Goal: Check status: Check status

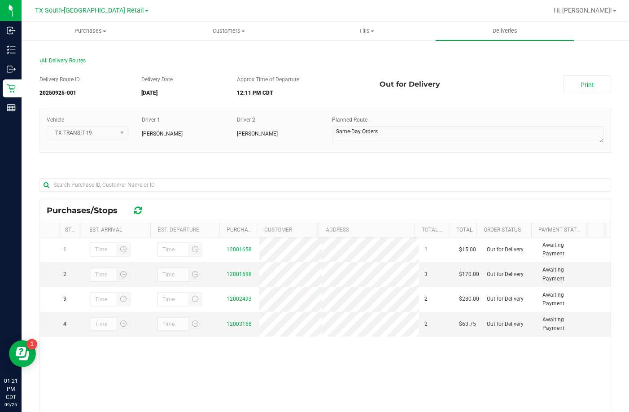
scroll to position [131, 0]
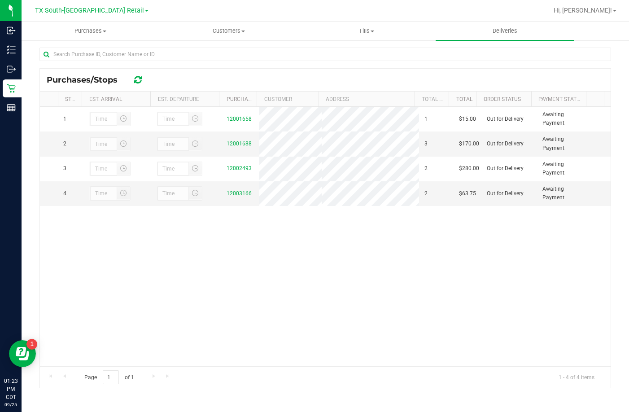
click at [209, 265] on div "1 12001658 1 $15.00 Out for Delivery Awaiting Payment 2 12001688 3 $170.00 Out …" at bounding box center [325, 236] width 571 height 259
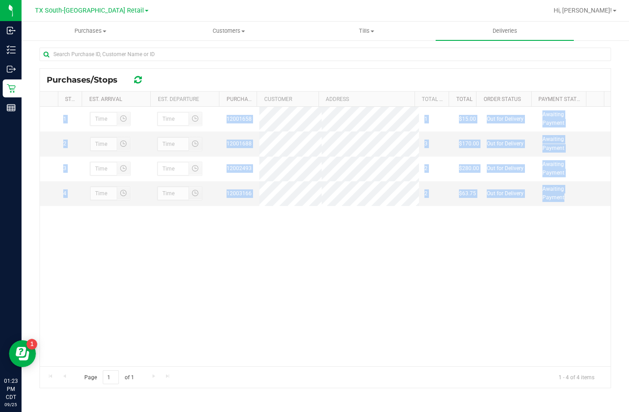
click at [209, 265] on div "1 12001658 1 $15.00 Out for Delivery Awaiting Payment 2 12001688 3 $170.00 Out …" at bounding box center [325, 236] width 571 height 259
click at [248, 273] on div "1 12001658 1 $15.00 Out for Delivery Awaiting Payment 2 12001688 3 $170.00 Out …" at bounding box center [325, 236] width 571 height 259
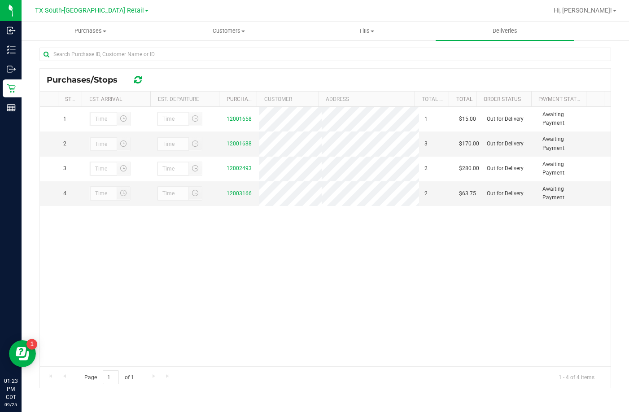
click at [180, 291] on div "1 12001658 1 $15.00 Out for Delivery Awaiting Payment 2 12001688 3 $170.00 Out …" at bounding box center [325, 236] width 571 height 259
click at [240, 145] on link "12001688" at bounding box center [239, 143] width 25 height 6
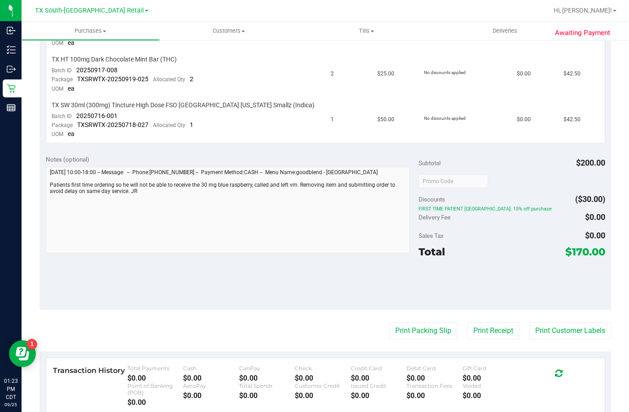
scroll to position [211, 0]
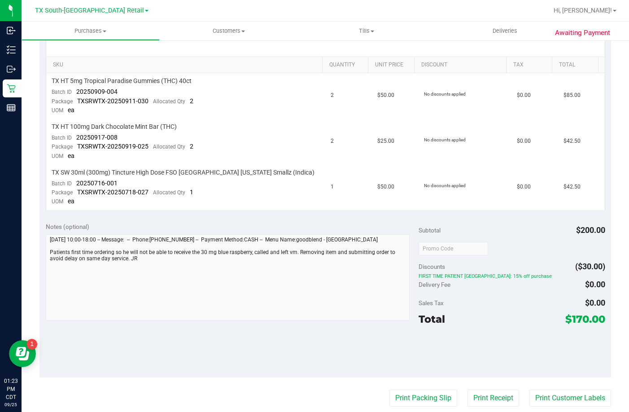
click at [210, 214] on div "SKU Quantity Unit Price Discount Tax Total TX HT 5mg Tropical Paradise Gummies …" at bounding box center [325, 121] width 572 height 188
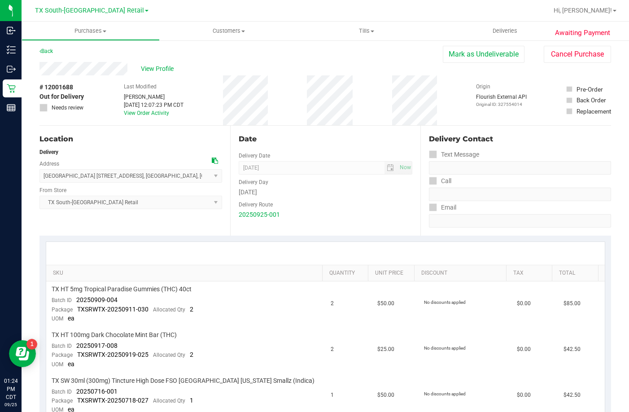
scroll to position [0, 0]
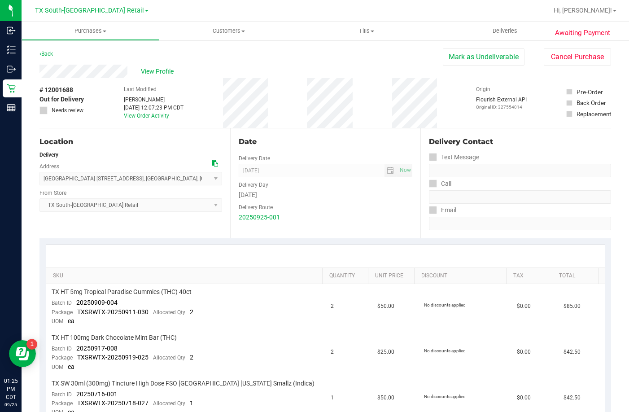
click at [83, 224] on div "Location Delivery Address [GEOGRAPHIC_DATA] [STREET_ADDRESS] , [GEOGRAPHIC_DATA…" at bounding box center [134, 183] width 191 height 110
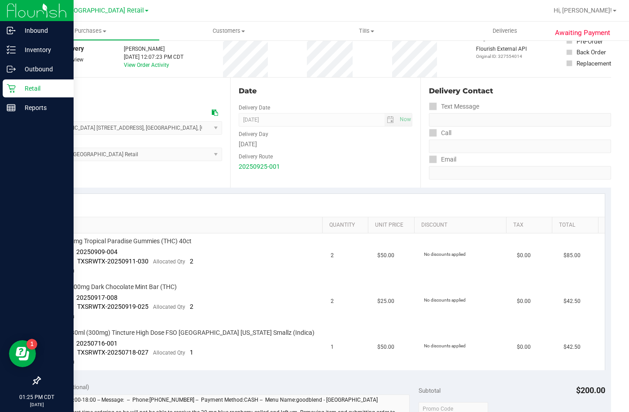
scroll to position [45, 0]
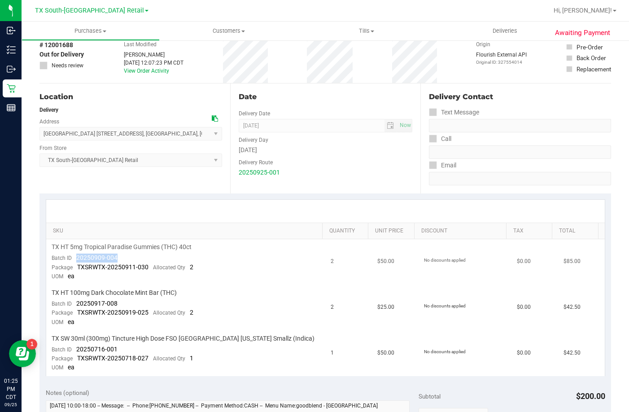
drag, startPoint x: 118, startPoint y: 257, endPoint x: 72, endPoint y: 257, distance: 46.2
click at [72, 257] on td "TX HT 5mg Tropical Paradise Gummies (THC) 40ct Batch ID 20250909-004 Package TX…" at bounding box center [186, 262] width 280 height 46
drag, startPoint x: 118, startPoint y: 301, endPoint x: 75, endPoint y: 306, distance: 42.9
click at [75, 306] on td "TX HT 100mg Dark Chocolate Mint Bar (THC) Batch ID 20250917-008 Package TXSRWTX…" at bounding box center [186, 308] width 280 height 46
drag, startPoint x: 130, startPoint y: 351, endPoint x: 74, endPoint y: 346, distance: 55.9
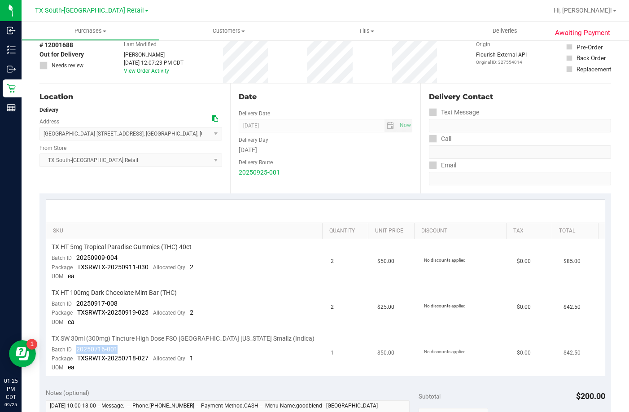
click at [74, 346] on td "TX SW 30ml (300mg) Tincture High Dose FSO [GEOGRAPHIC_DATA] [US_STATE] Smallz (…" at bounding box center [186, 353] width 280 height 45
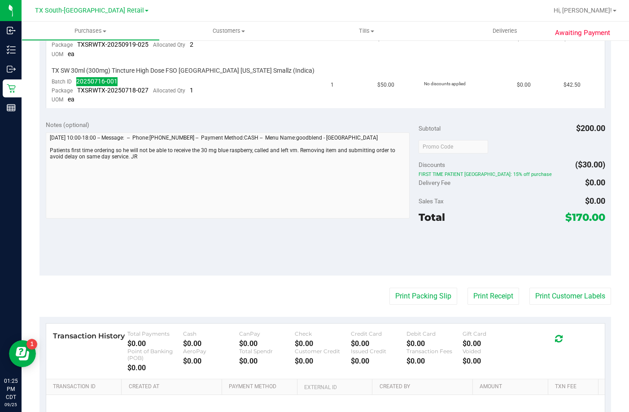
scroll to position [314, 0]
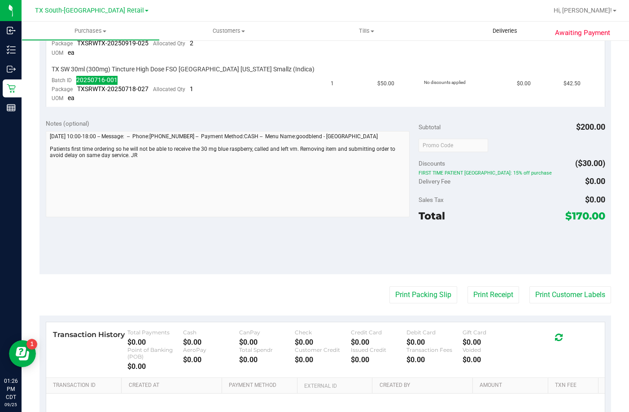
click at [490, 24] on uib-tab-heading "Deliveries" at bounding box center [505, 31] width 138 height 19
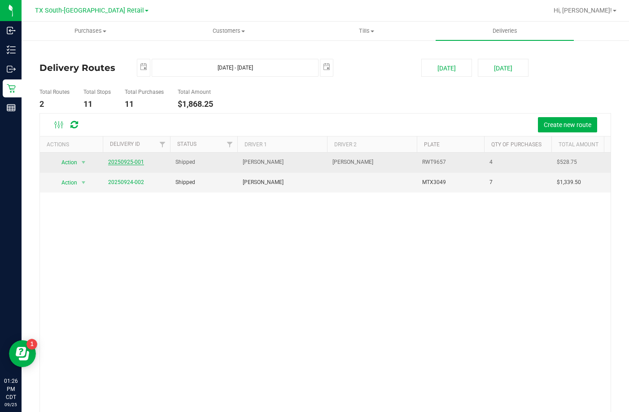
click at [136, 161] on link "20250925-001" at bounding box center [126, 162] width 36 height 6
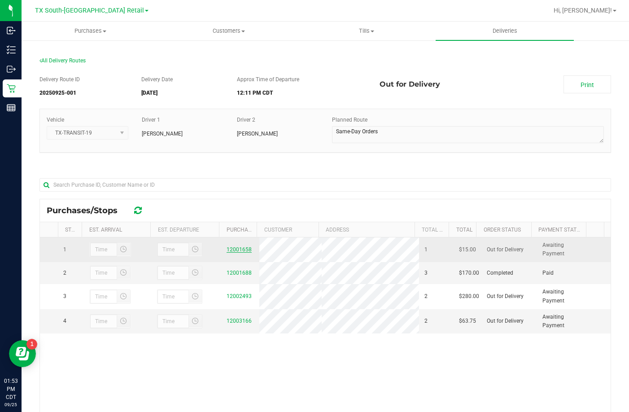
click at [227, 247] on link "12001658" at bounding box center [239, 249] width 25 height 6
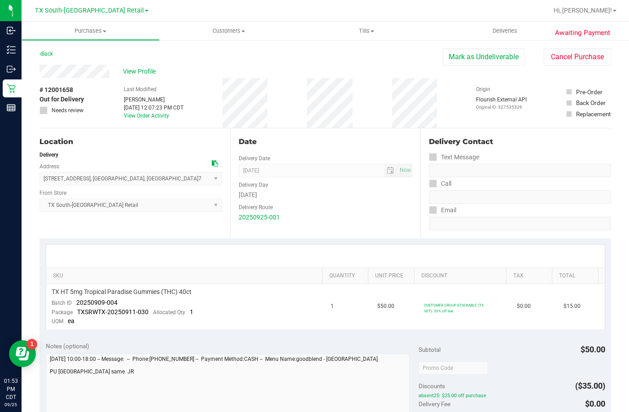
click at [128, 261] on div at bounding box center [325, 256] width 559 height 23
drag, startPoint x: 119, startPoint y: 302, endPoint x: 76, endPoint y: 302, distance: 43.1
click at [76, 302] on td "TX HT 5mg Tropical Paradise Gummies (THC) 40ct Batch ID 20250909-004 Package TX…" at bounding box center [186, 306] width 280 height 45
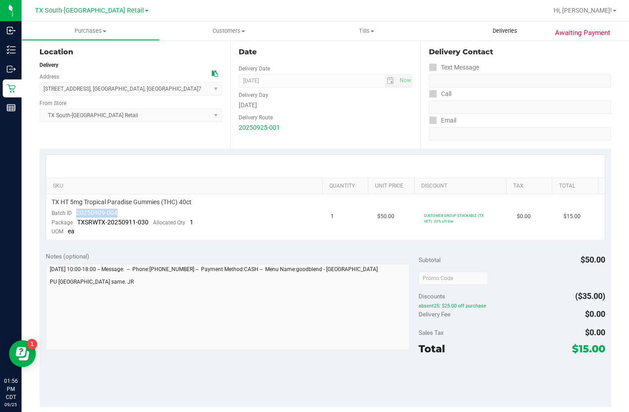
click at [491, 33] on span "Deliveries" at bounding box center [505, 31] width 49 height 8
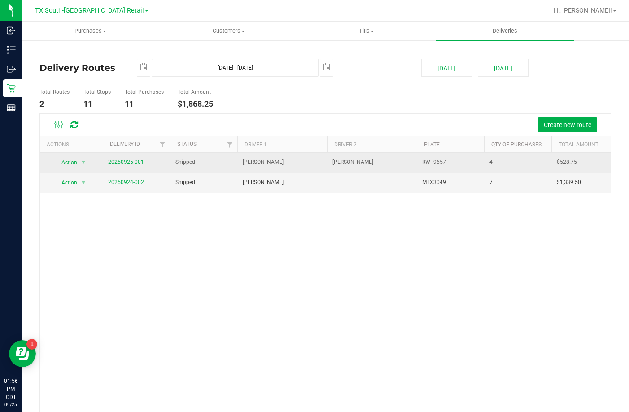
click at [119, 164] on link "20250925-001" at bounding box center [126, 162] width 36 height 6
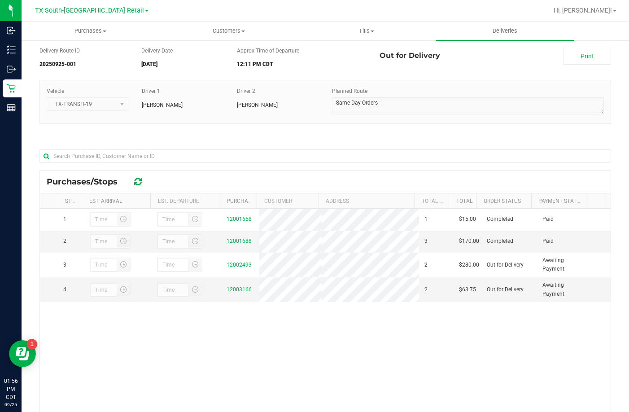
scroll to position [45, 0]
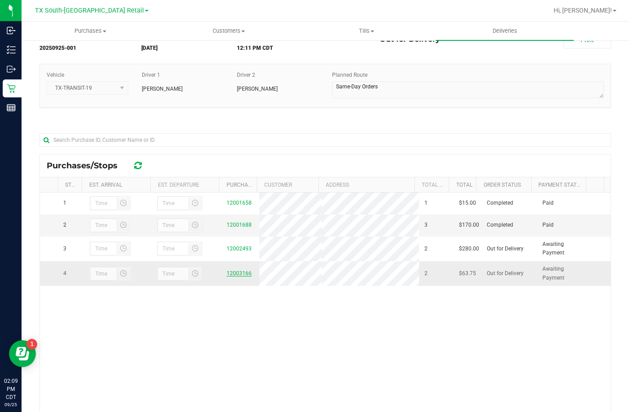
click at [241, 276] on link "12003166" at bounding box center [239, 273] width 25 height 6
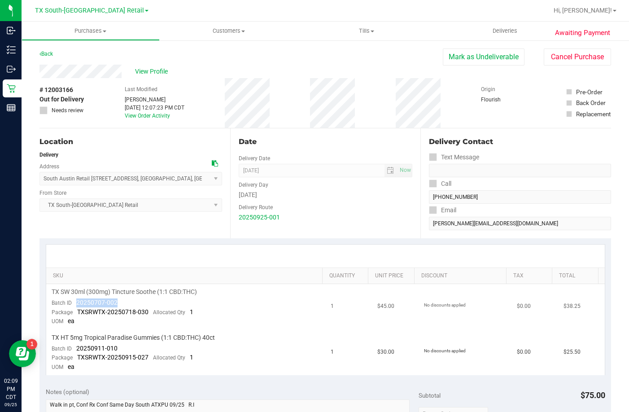
drag, startPoint x: 83, startPoint y: 303, endPoint x: 73, endPoint y: 303, distance: 9.9
click at [72, 303] on td "TX SW 30ml (300mg) Tincture Soothe (1:1 CBD:THC) Batch ID 20250707-002 Package …" at bounding box center [186, 307] width 280 height 46
drag, startPoint x: 137, startPoint y: 351, endPoint x: 78, endPoint y: 349, distance: 59.3
click at [78, 349] on td "TX HT 5mg Tropical Paradise Gummies (1:1 CBD:THC) 40ct Batch ID 20250911-010 Pa…" at bounding box center [186, 352] width 280 height 45
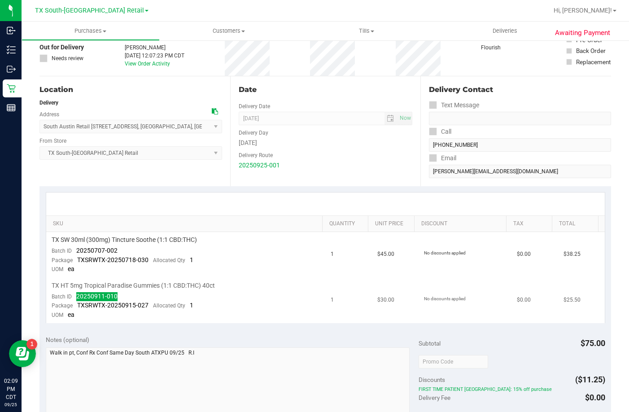
scroll to position [90, 0]
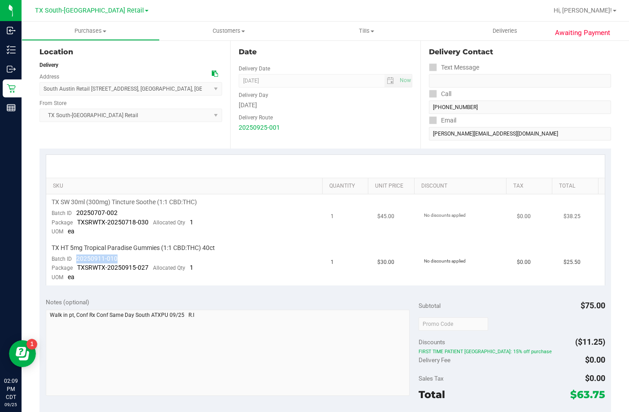
click at [126, 235] on td "TX SW 30ml (300mg) Tincture Soothe (1:1 CBD:THC) Batch ID 20250707-002 Package …" at bounding box center [186, 217] width 280 height 46
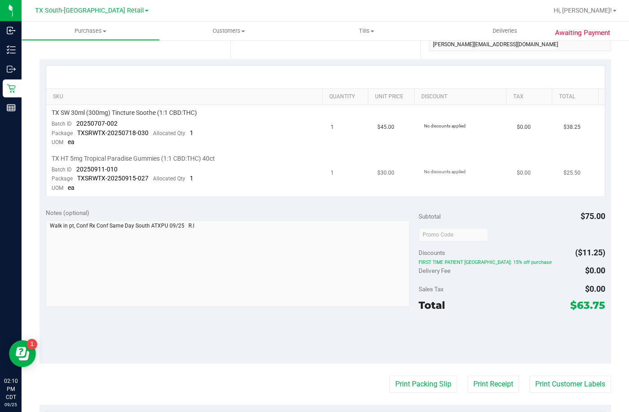
scroll to position [200, 0]
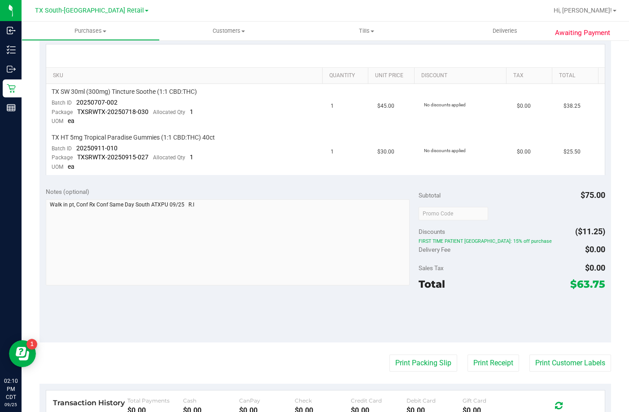
click at [217, 185] on div "Notes (optional) Subtotal $75.00 Discounts ($11.25) FIRST TIME PATIENT TX: 15% …" at bounding box center [325, 262] width 572 height 162
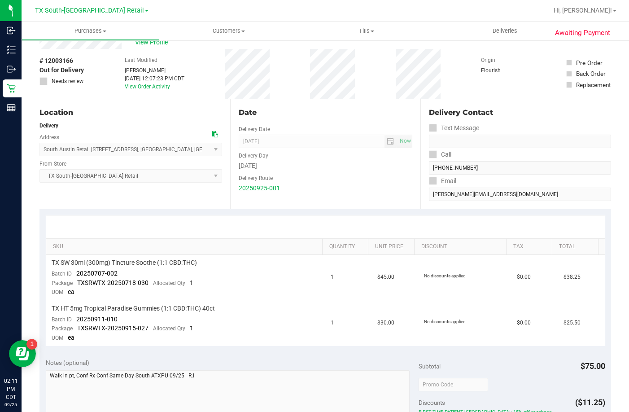
scroll to position [45, 0]
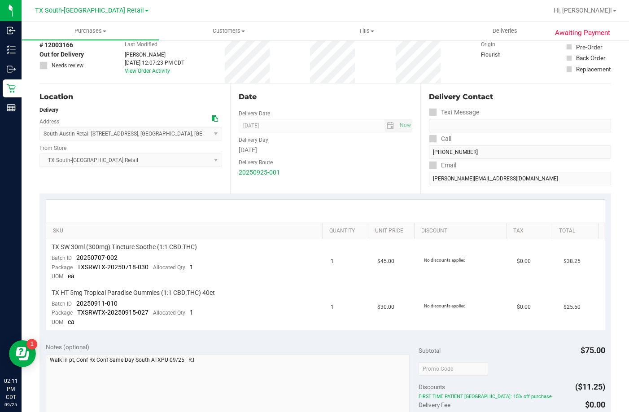
click at [177, 111] on div "Delivery" at bounding box center [130, 110] width 183 height 8
click at [140, 102] on div "Location Delivery Address South Austin Retail 7105 E. Riverside Dr. , Austin , …" at bounding box center [134, 138] width 191 height 110
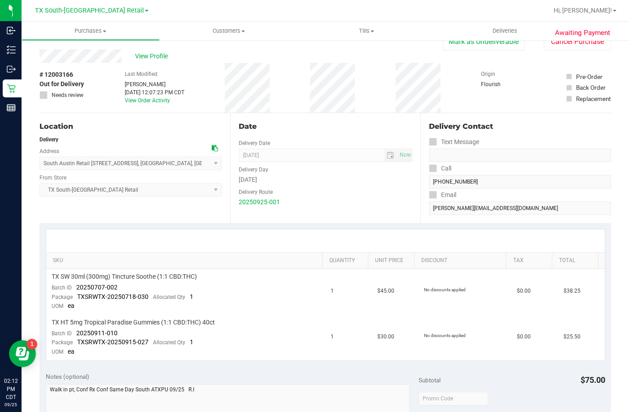
scroll to position [0, 0]
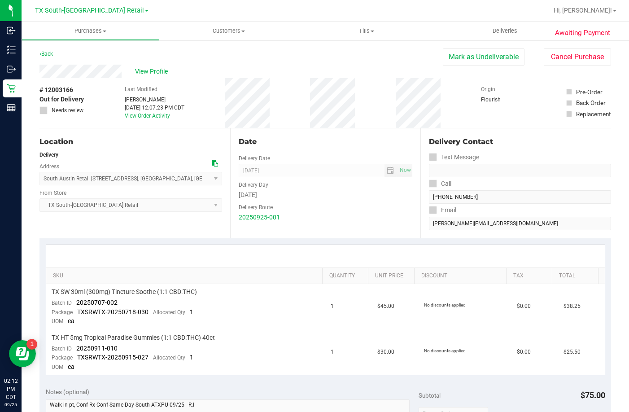
click at [280, 58] on div "Back Mark as Undeliverable Cancel Purchase" at bounding box center [325, 56] width 572 height 16
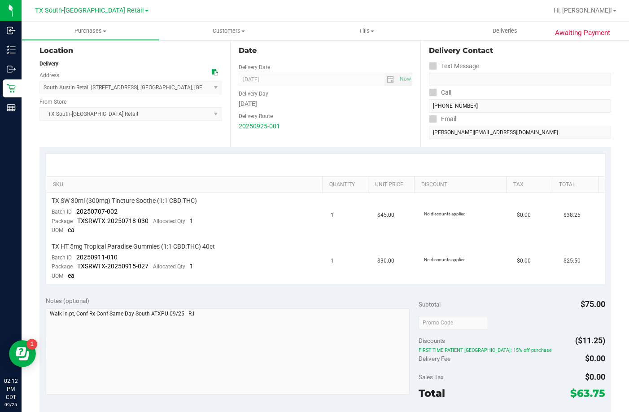
scroll to position [135, 0]
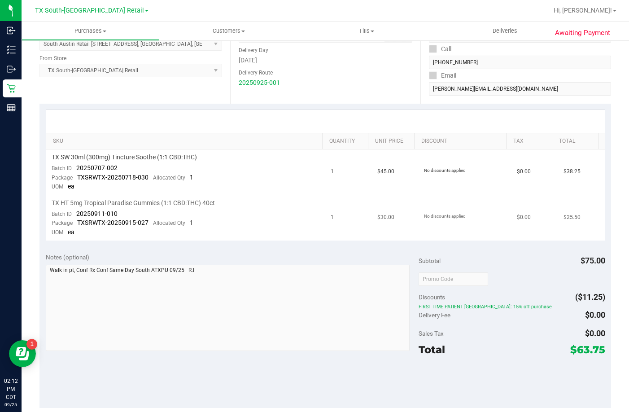
click at [397, 199] on td "$30.00" at bounding box center [395, 217] width 47 height 45
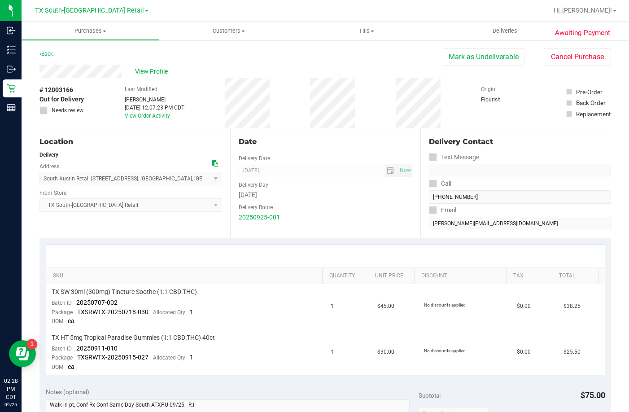
click at [256, 66] on div "View Profile" at bounding box center [240, 71] width 403 height 13
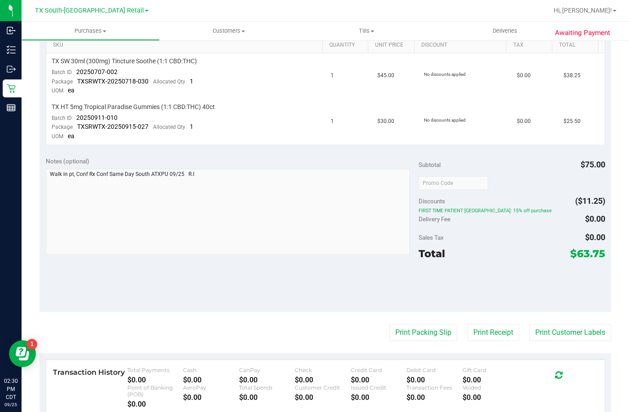
scroll to position [269, 0]
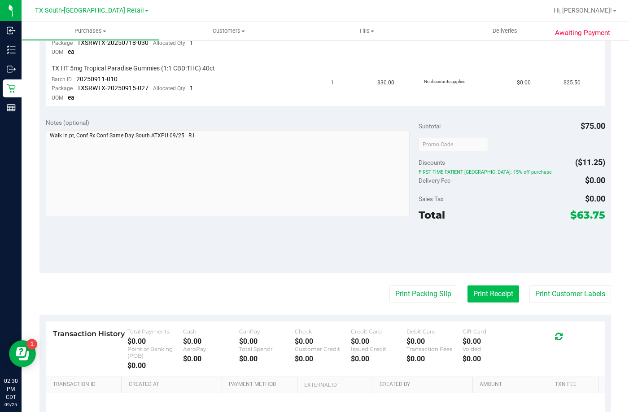
click at [482, 295] on button "Print Receipt" at bounding box center [494, 293] width 52 height 17
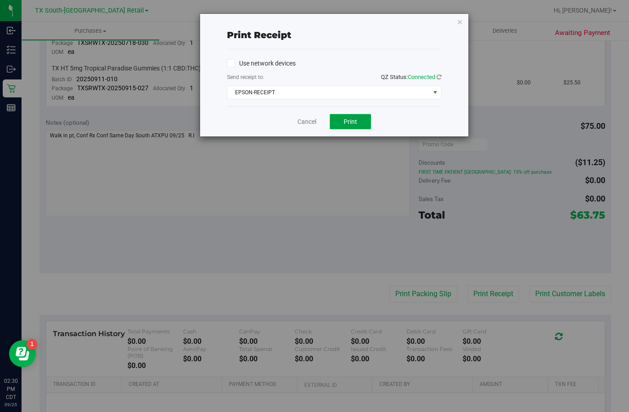
click at [345, 118] on span "Print" at bounding box center [350, 121] width 13 height 7
drag, startPoint x: 312, startPoint y: 120, endPoint x: 301, endPoint y: 121, distance: 11.3
click at [312, 120] on link "Cancel" at bounding box center [307, 121] width 19 height 9
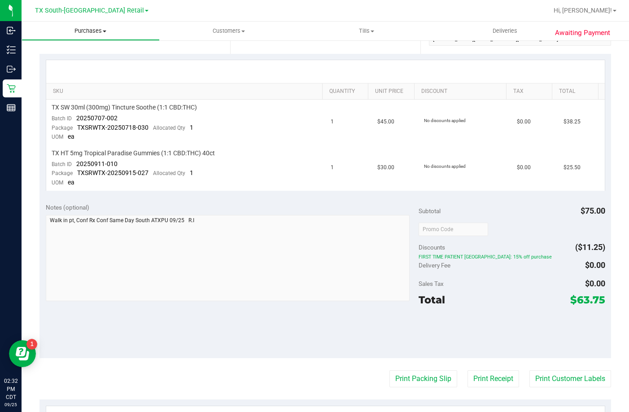
scroll to position [140, 0]
